Goal: Find specific page/section: Find specific page/section

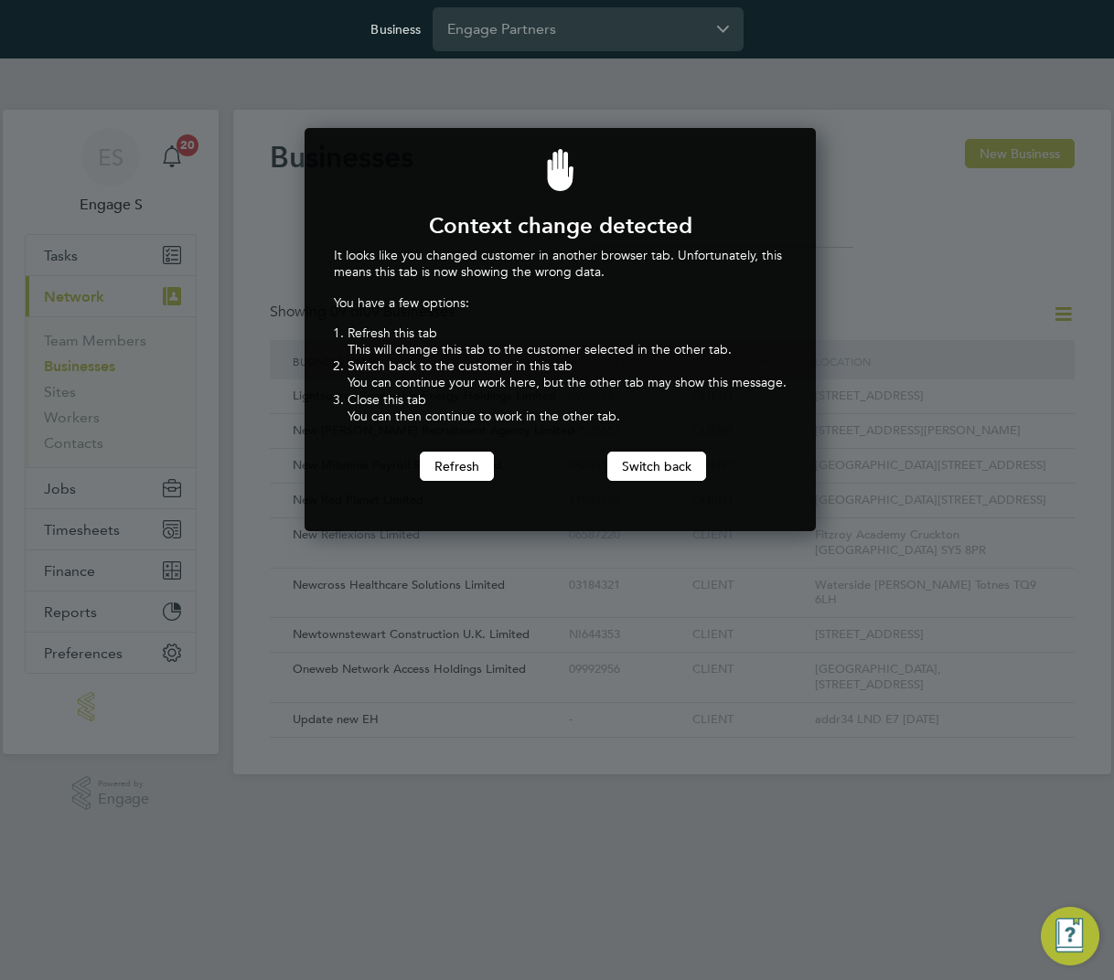
click at [866, 53] on div "Business Engage Partners" at bounding box center [557, 29] width 1114 height 59
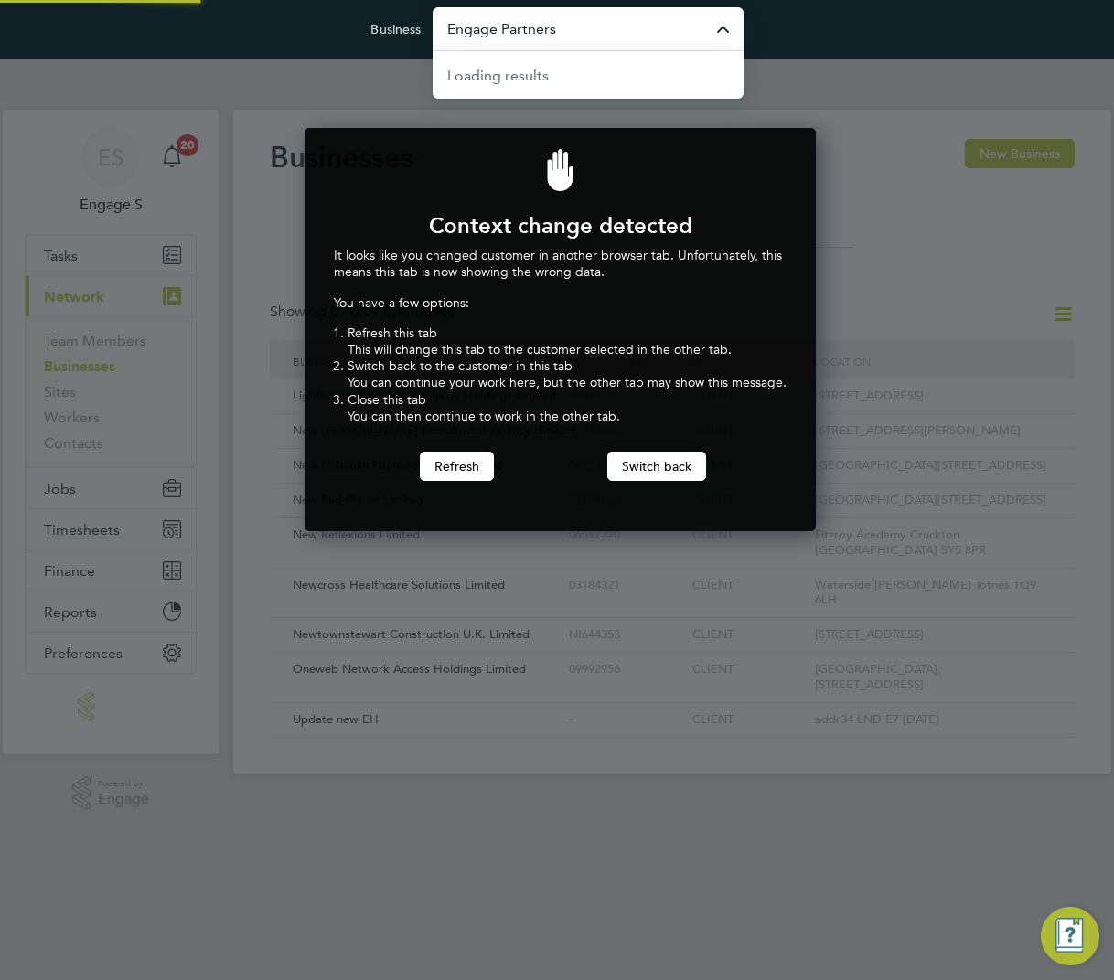
click at [628, 15] on input "Engage Partners" at bounding box center [587, 28] width 311 height 43
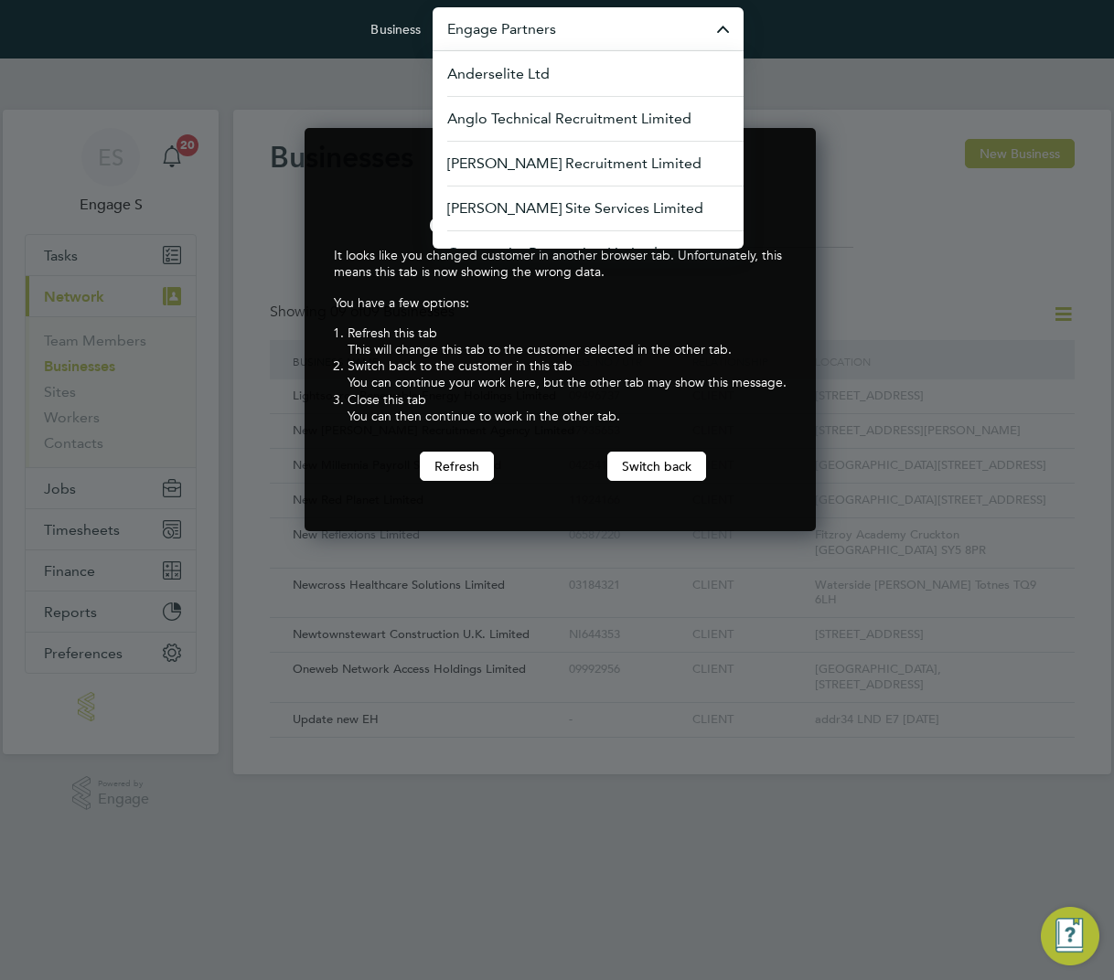
click at [903, 59] on div at bounding box center [557, 490] width 1114 height 980
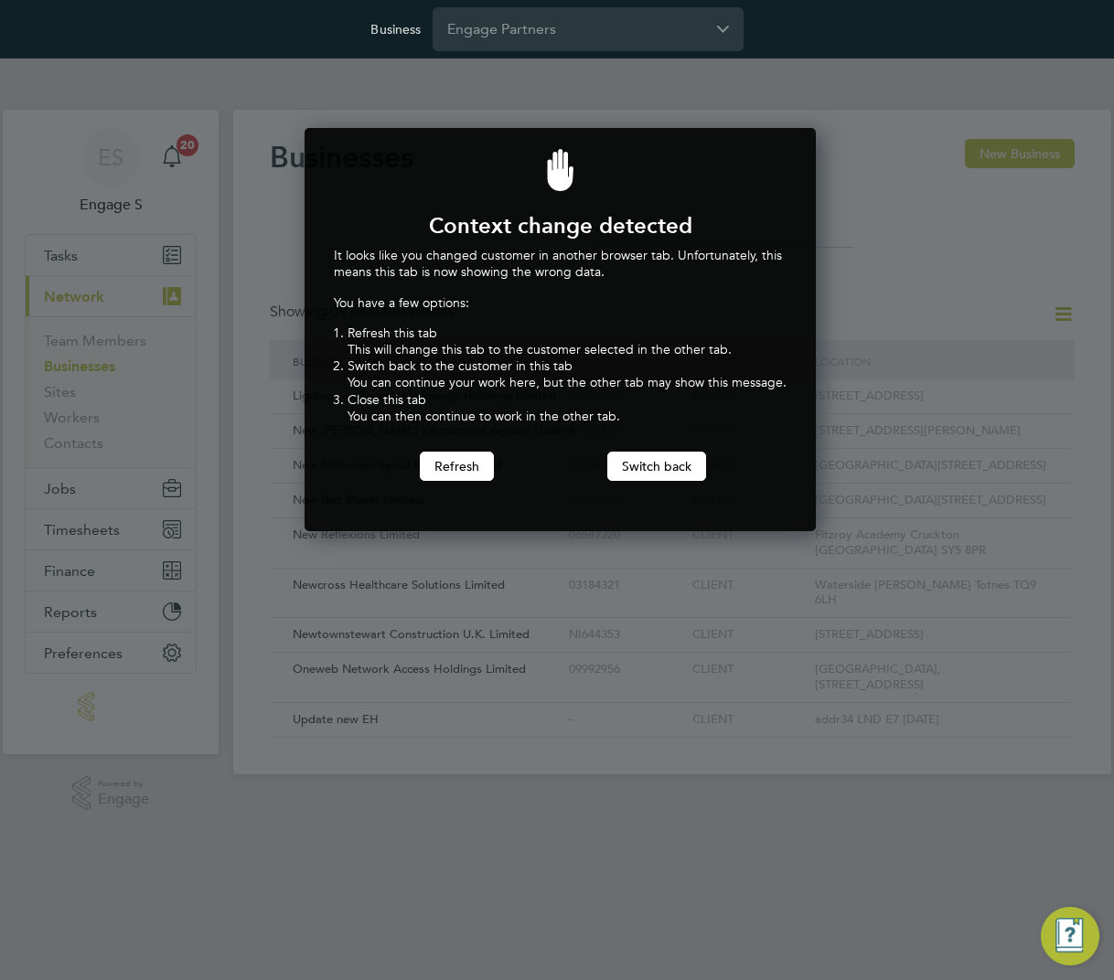
click at [765, 42] on div "Business Engage Partners" at bounding box center [557, 29] width 1114 height 59
click at [636, 466] on button "Switch back" at bounding box center [656, 466] width 99 height 29
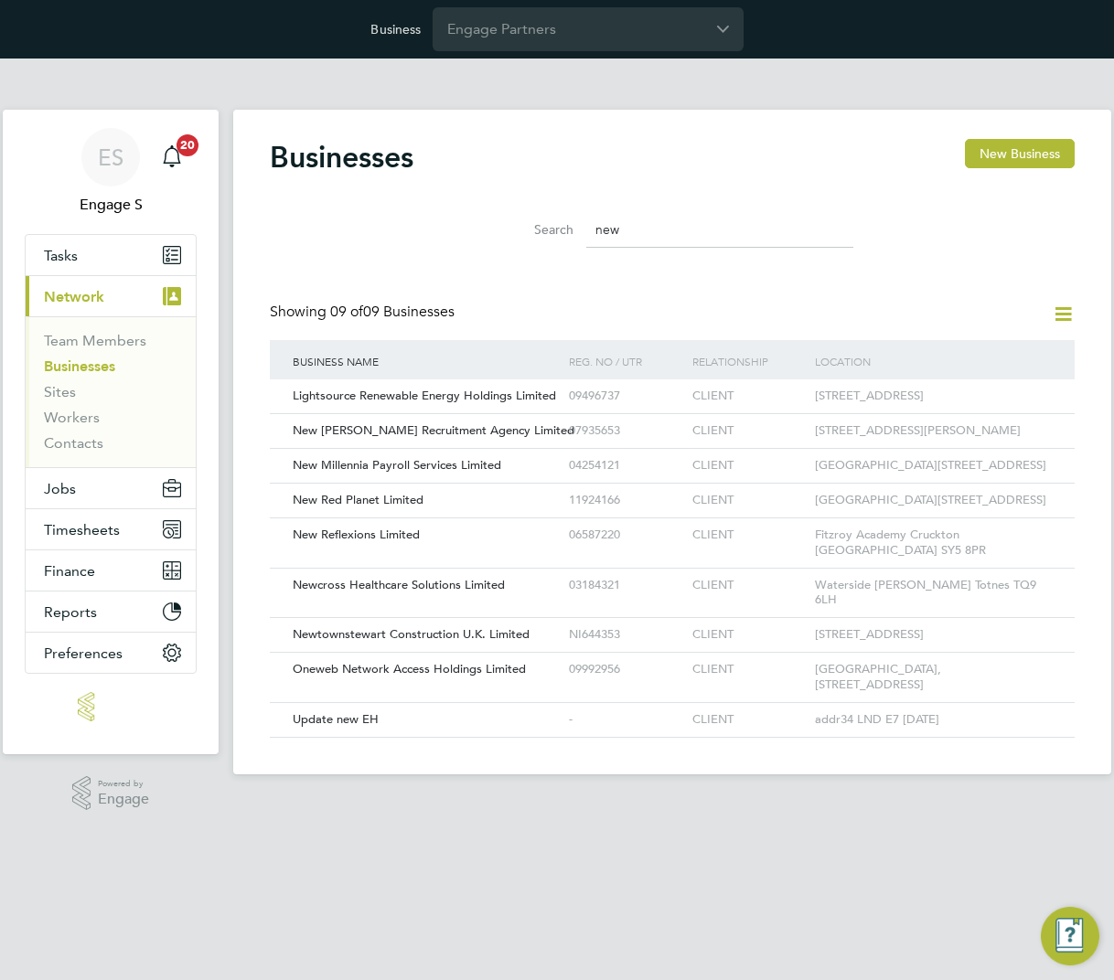
click at [651, 318] on div "Showing 09 of 09 Businesses" at bounding box center [672, 321] width 805 height 37
click at [637, 288] on div "Businesses New Business Search new Showing 09 of 09 Businesses Business Name Re…" at bounding box center [672, 438] width 805 height 599
click at [634, 288] on div "Businesses New Business Search new Showing 09 of 09 Businesses Business Name Re…" at bounding box center [672, 438] width 805 height 599
drag, startPoint x: 634, startPoint y: 288, endPoint x: 538, endPoint y: 280, distance: 96.3
click at [538, 280] on div "Businesses New Business Search new Showing 09 of 09 Businesses Business Name Re…" at bounding box center [672, 438] width 805 height 599
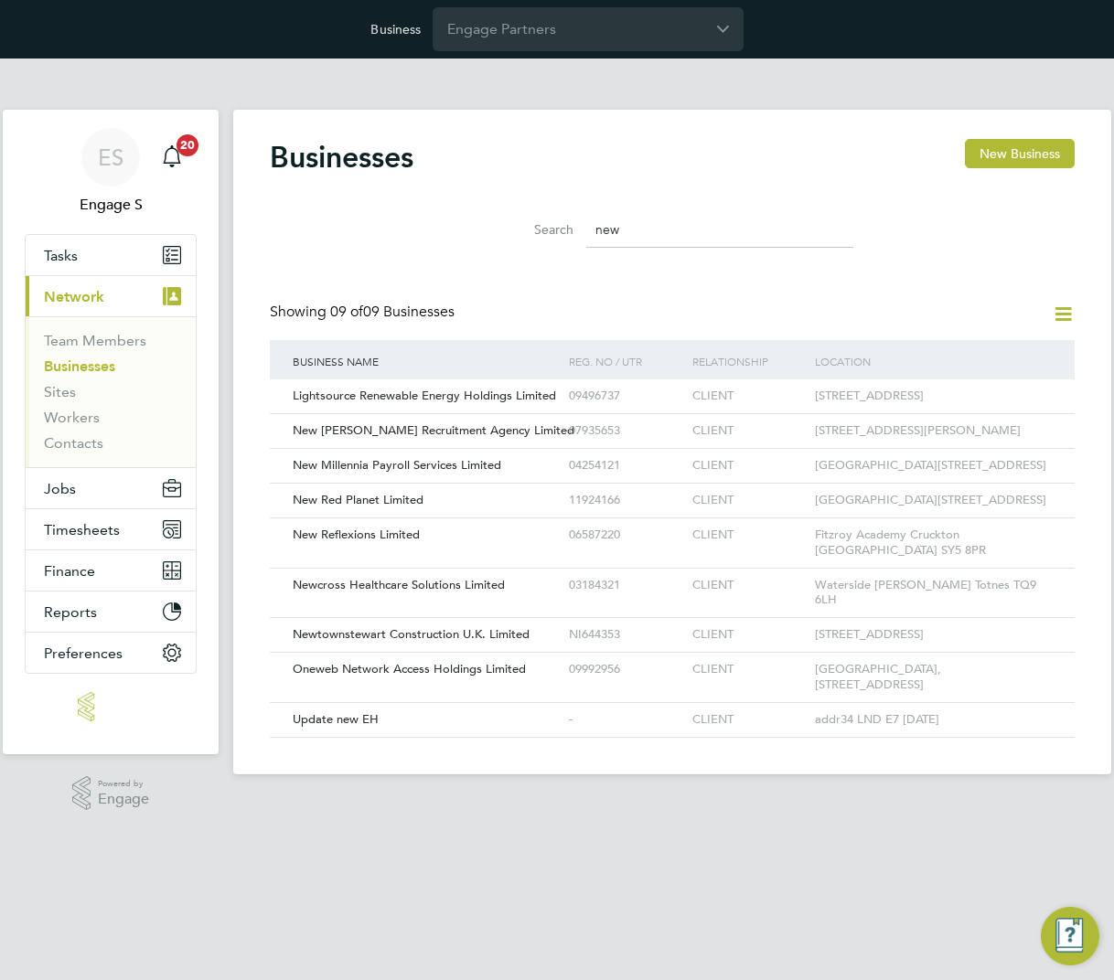
drag, startPoint x: 687, startPoint y: 278, endPoint x: 669, endPoint y: 243, distance: 38.8
click at [687, 274] on div "Businesses New Business Search new Showing 09 of 09 Businesses Business Name Re…" at bounding box center [672, 438] width 805 height 599
click at [666, 235] on input "new" at bounding box center [719, 230] width 267 height 36
